Goal: Information Seeking & Learning: Learn about a topic

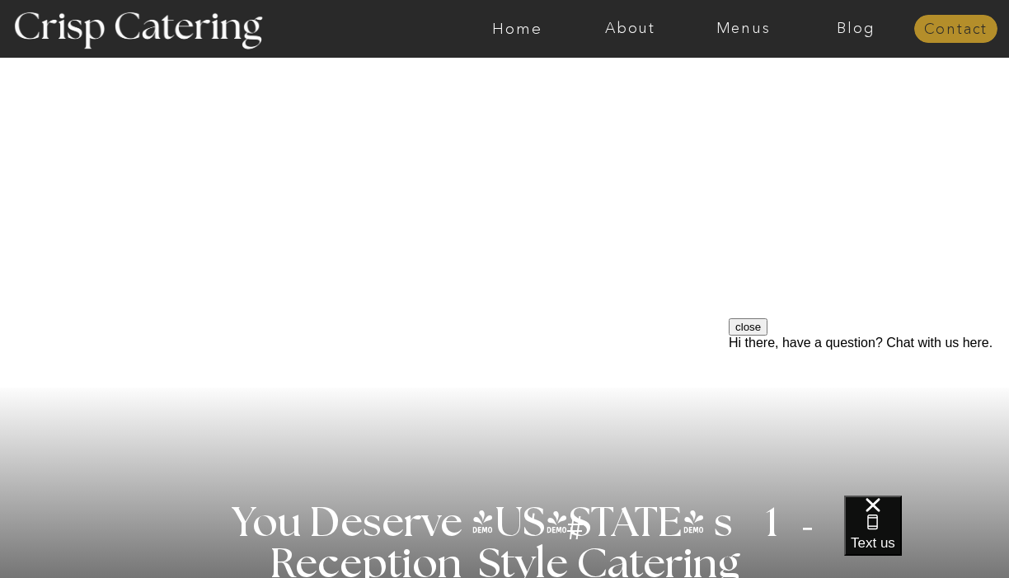
click at [961, 27] on nav "Contact" at bounding box center [955, 29] width 83 height 16
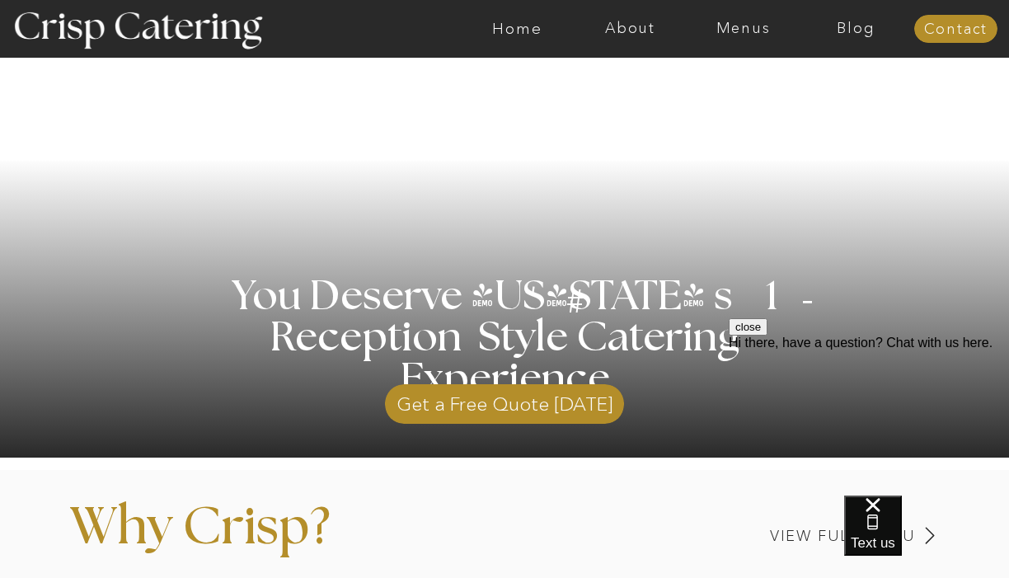
scroll to position [582, 0]
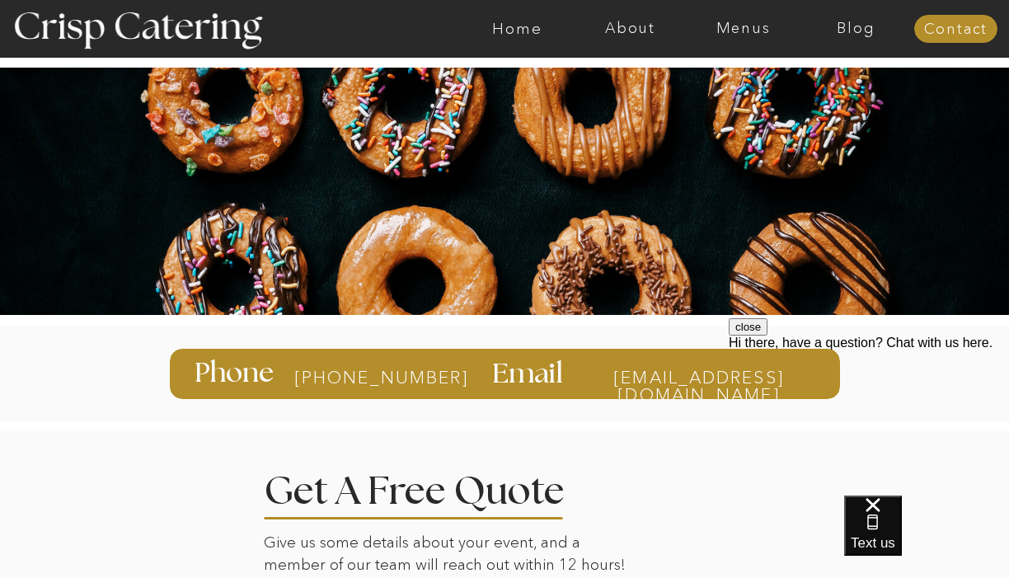
scroll to position [7, 0]
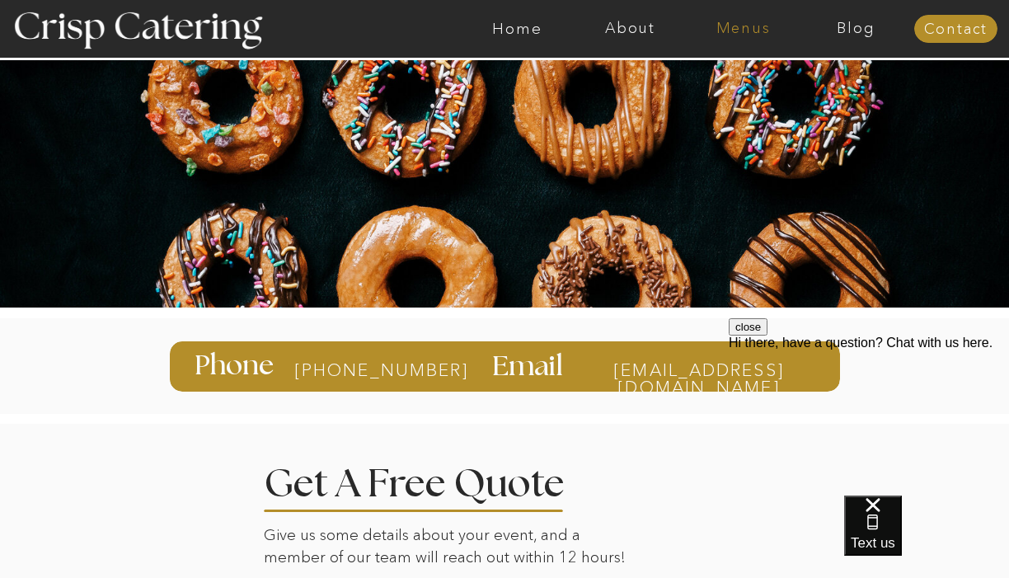
click at [736, 30] on nav "Menus" at bounding box center [743, 29] width 113 height 16
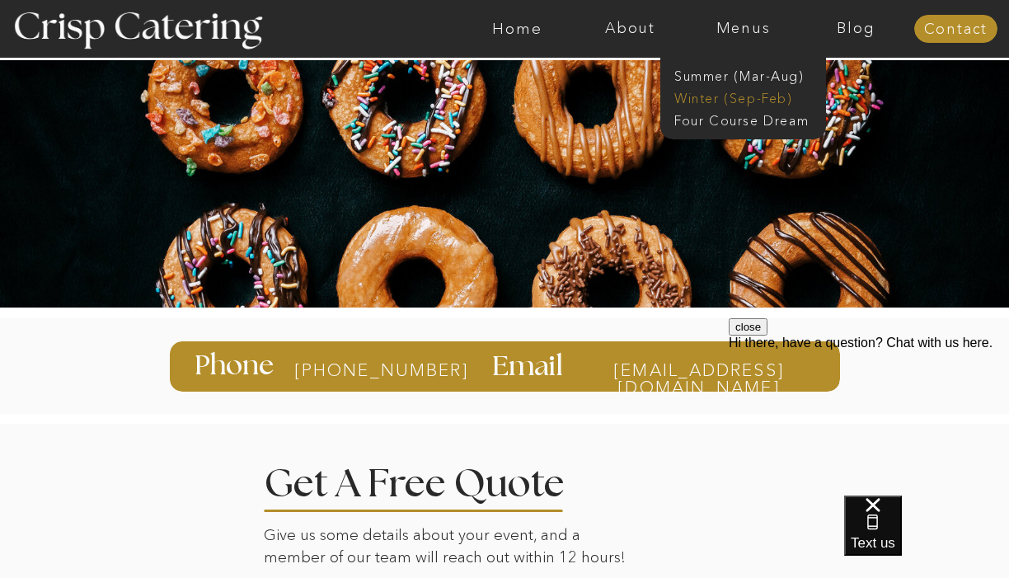
click at [717, 100] on nav "Winter (Sep-Feb)" at bounding box center [741, 97] width 135 height 16
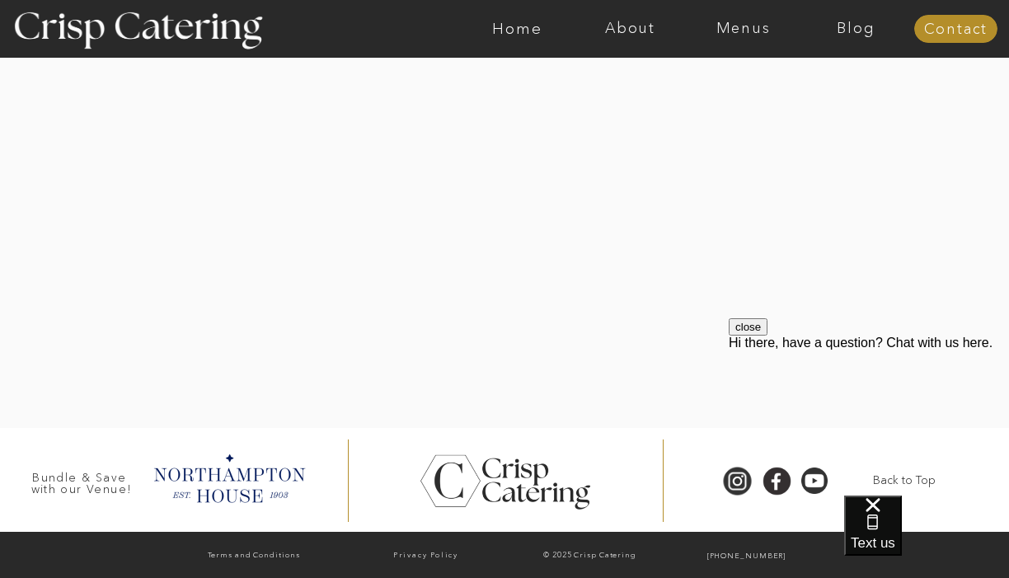
scroll to position [0, 0]
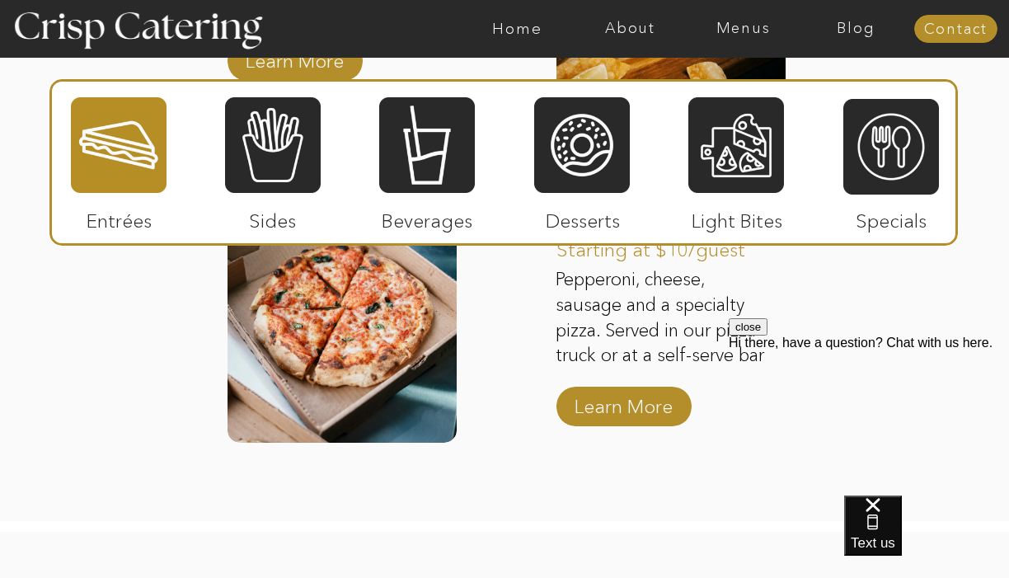
scroll to position [2765, 0]
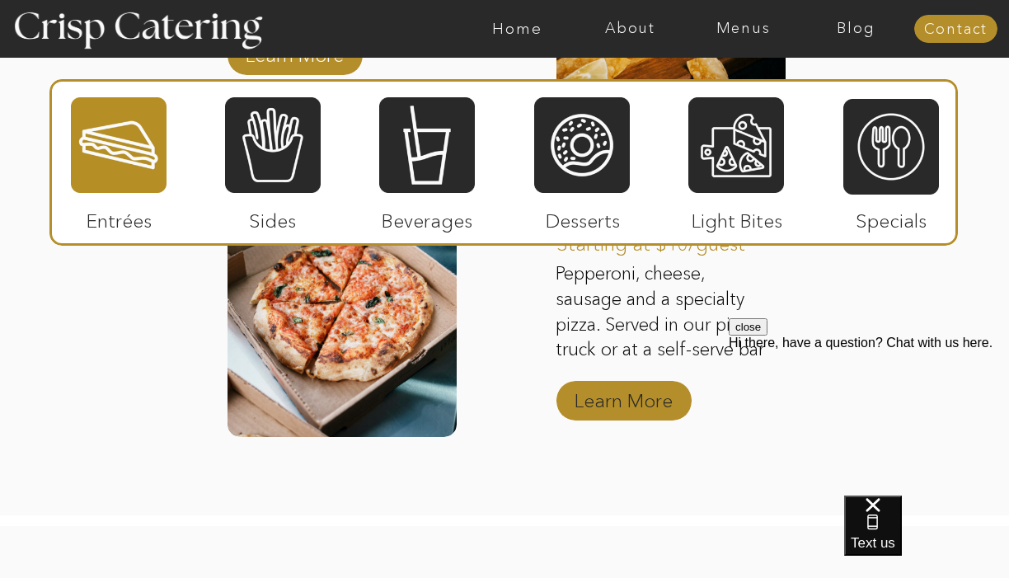
click at [599, 402] on p "Learn More" at bounding box center [624, 397] width 110 height 48
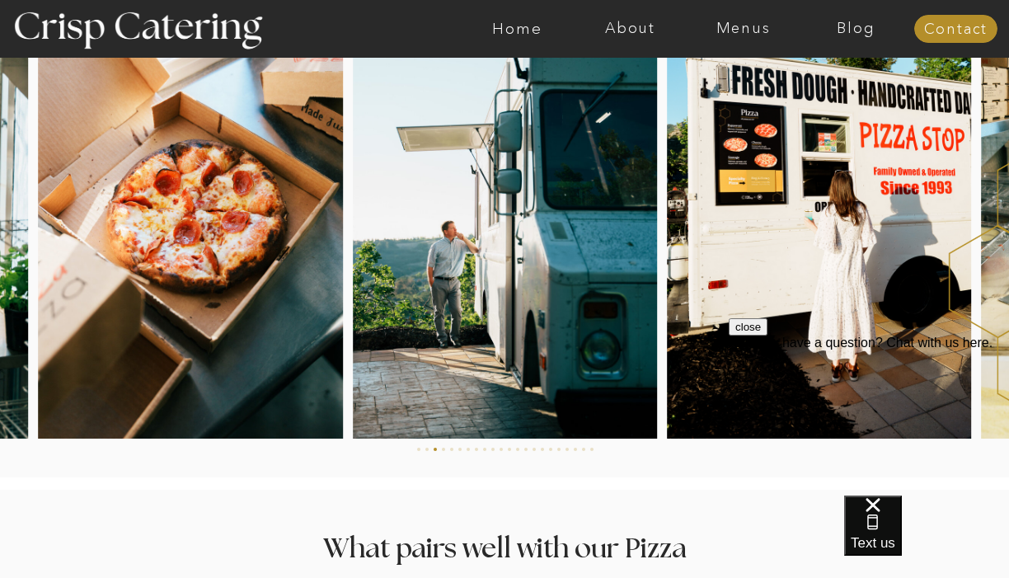
scroll to position [2510, 0]
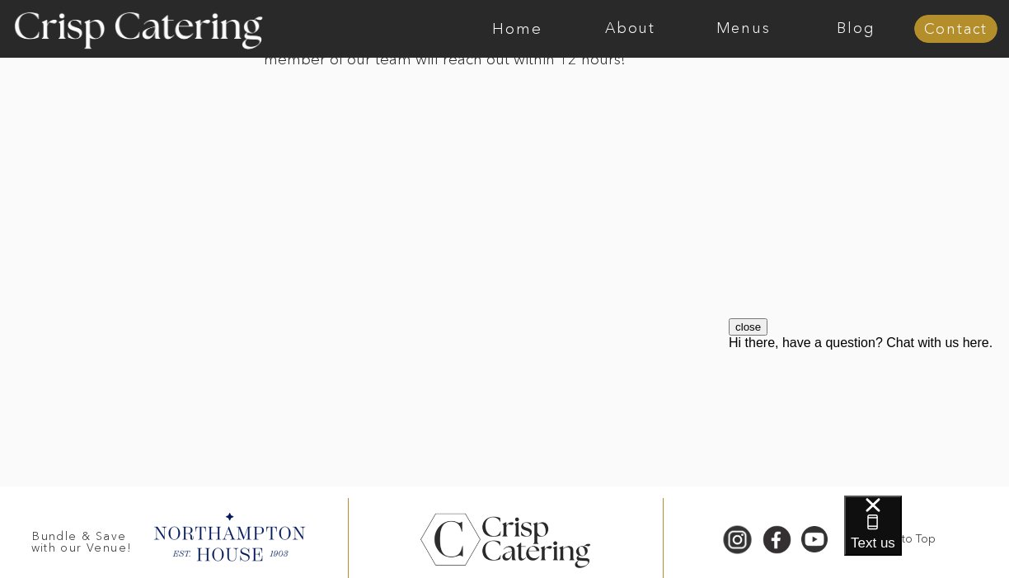
scroll to position [3726, 0]
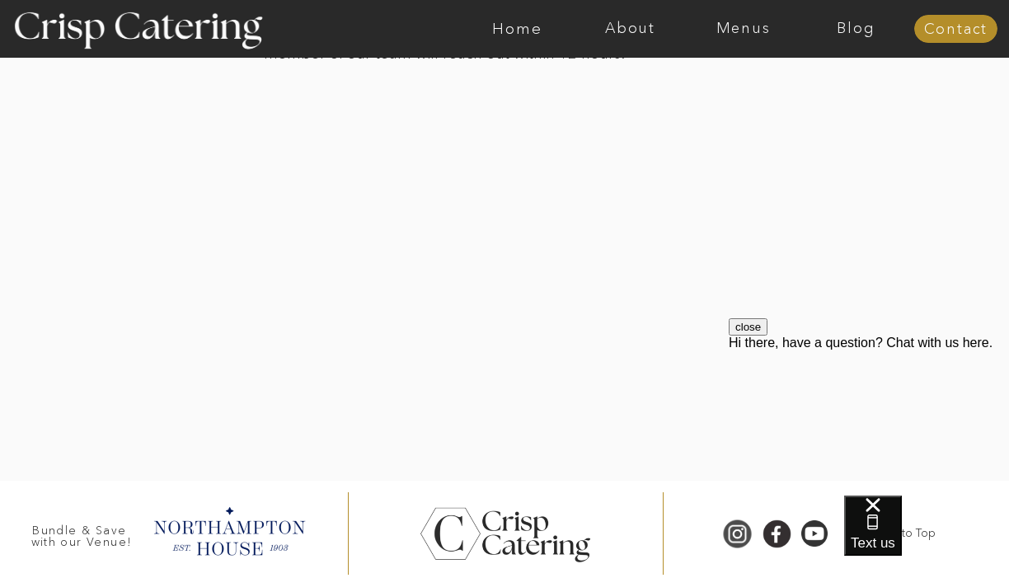
click at [737, 538] on div at bounding box center [737, 533] width 37 height 30
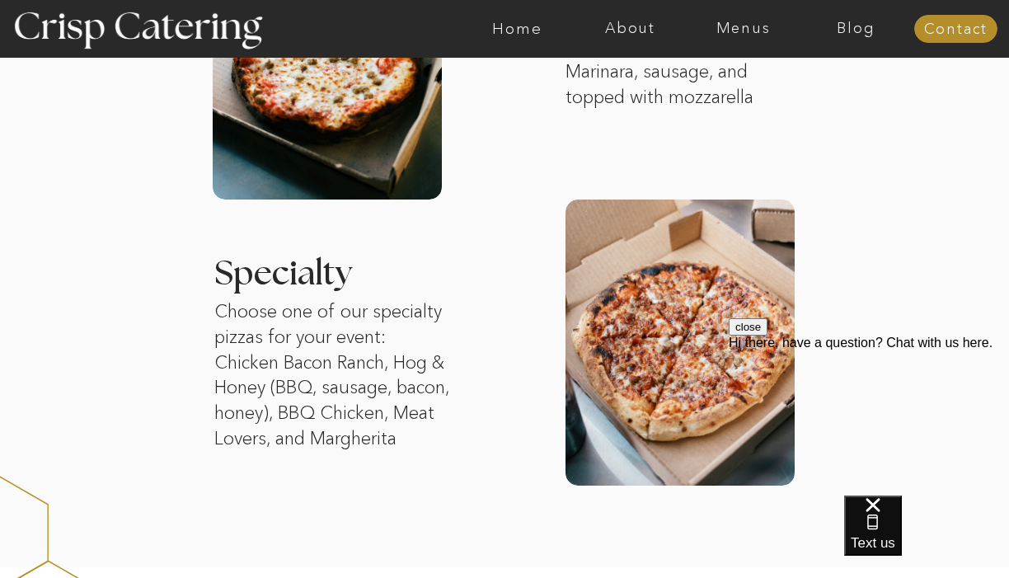
scroll to position [0, 0]
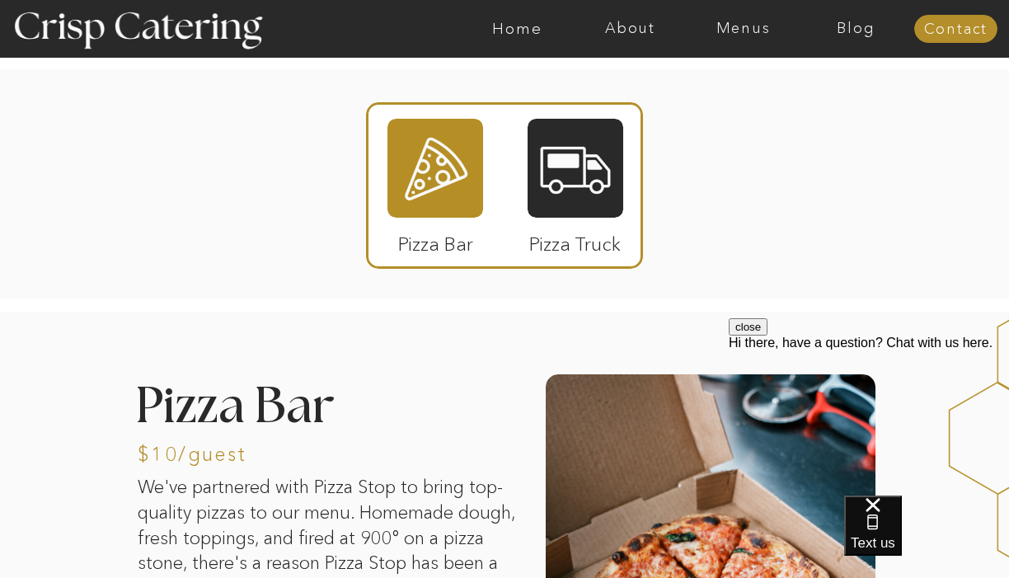
click at [451, 177] on div at bounding box center [435, 168] width 96 height 99
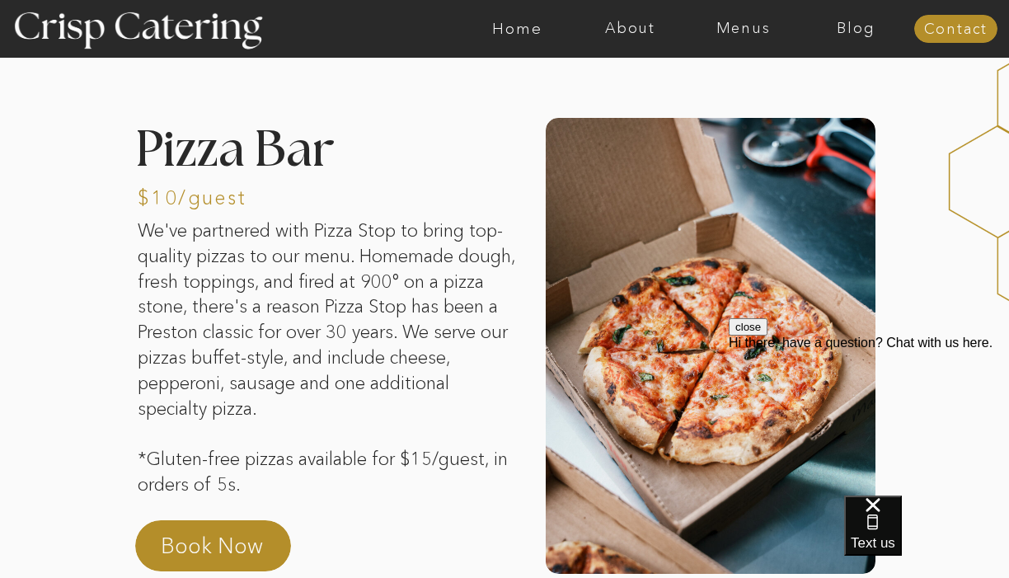
scroll to position [258, 0]
